Goal: Task Accomplishment & Management: Manage account settings

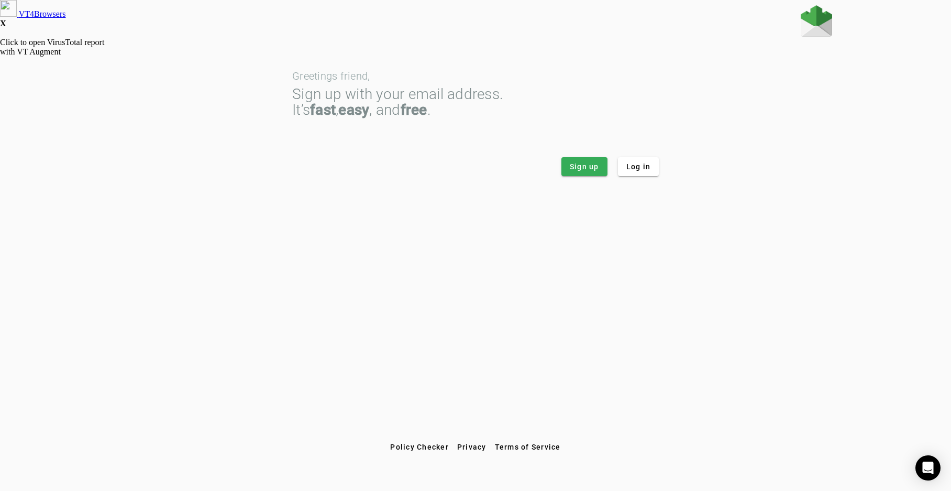
click at [815, 17] on img at bounding box center [816, 20] width 31 height 31
click at [643, 168] on span "Log in" at bounding box center [638, 166] width 25 height 10
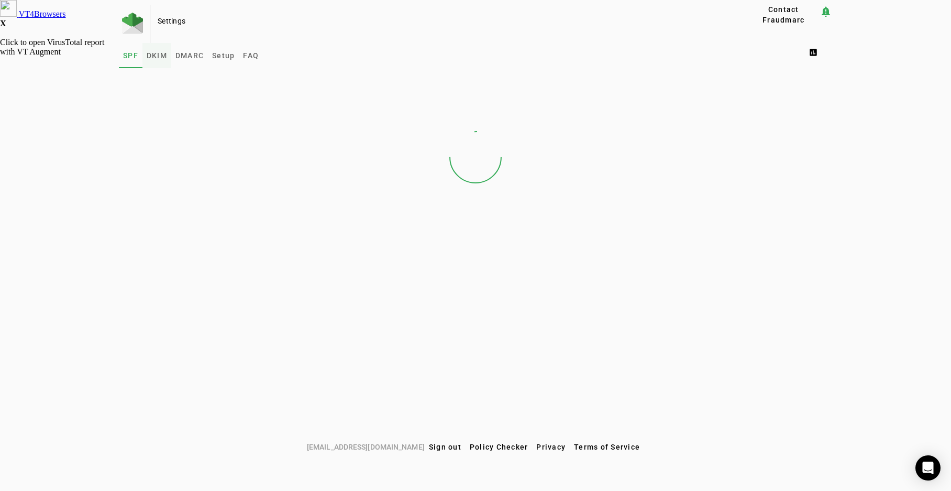
click at [160, 54] on span "DKIM" at bounding box center [157, 55] width 20 height 7
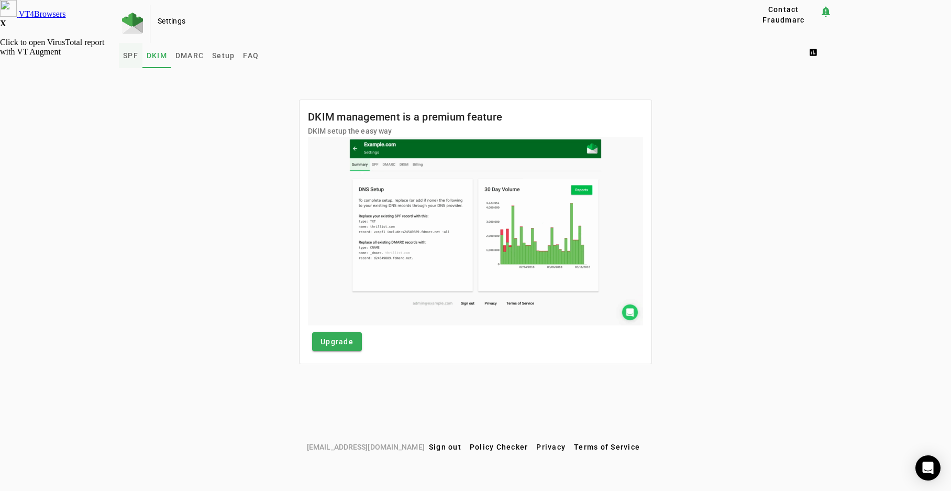
click at [133, 56] on span "SPF" at bounding box center [130, 55] width 15 height 7
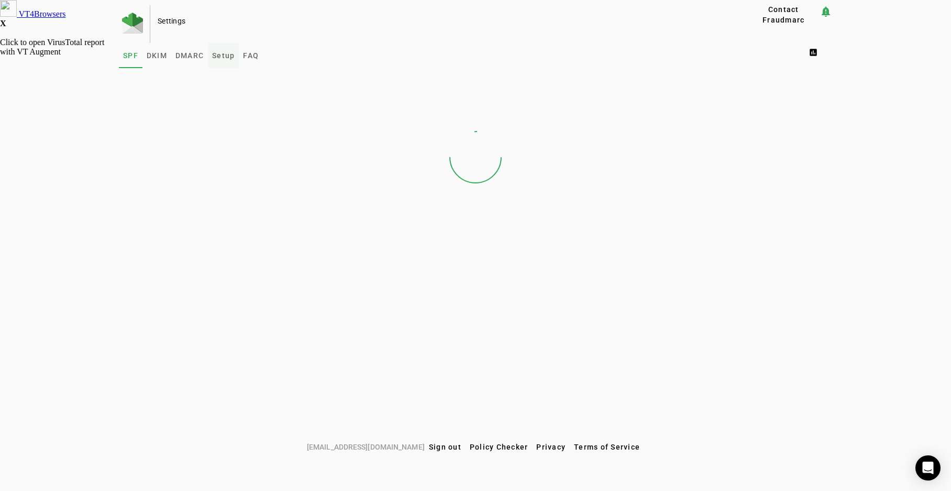
click at [228, 53] on span "Setup" at bounding box center [223, 55] width 23 height 7
click at [437, 447] on span "Sign out" at bounding box center [445, 447] width 32 height 8
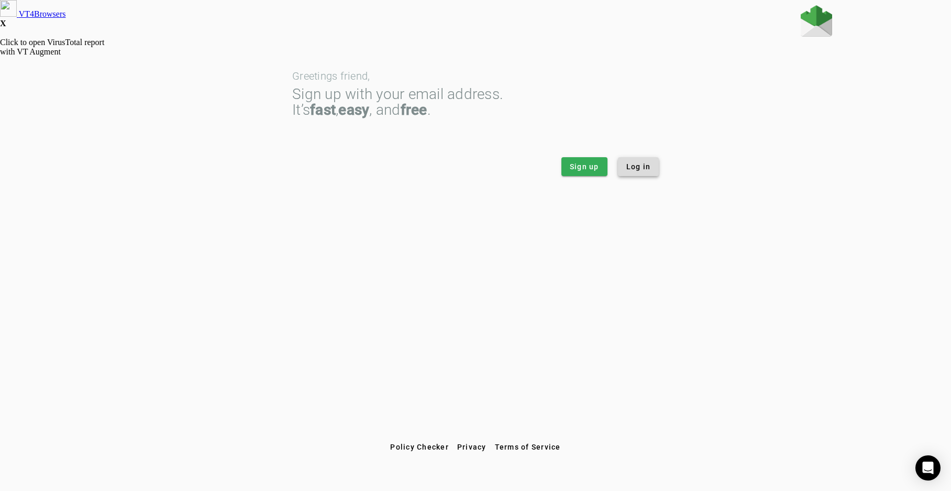
click at [632, 170] on span "Log in" at bounding box center [638, 166] width 25 height 10
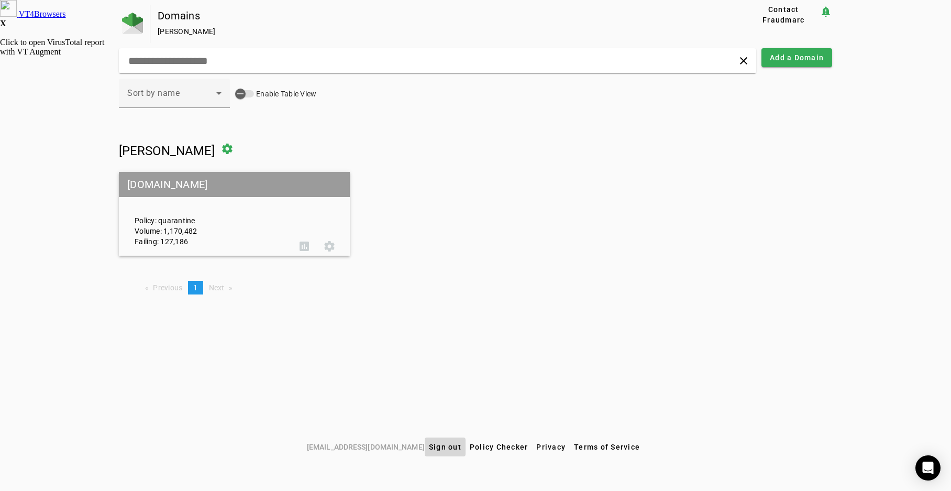
click at [433, 443] on span "Sign out" at bounding box center [445, 447] width 32 height 8
